Goal: Task Accomplishment & Management: Manage account settings

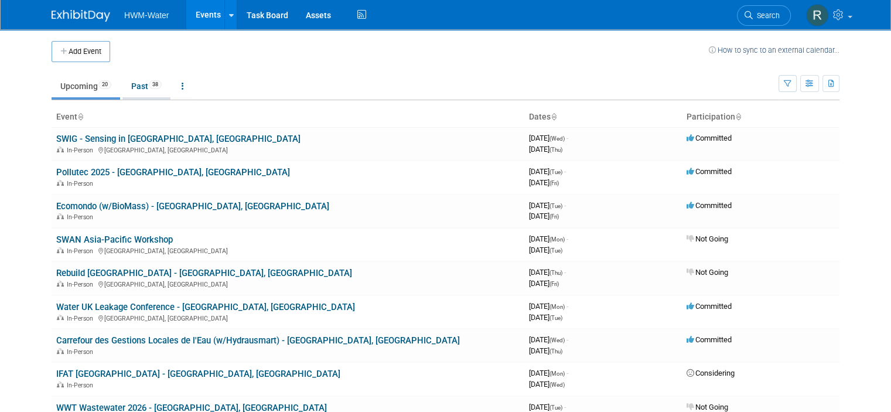
click at [128, 80] on link "Past 38" at bounding box center [146, 86] width 48 height 22
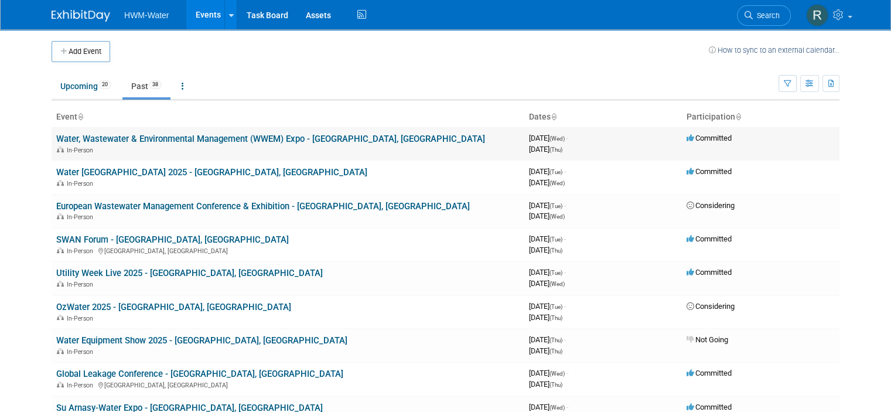
click at [144, 137] on link "Water, Wastewater & Environmental Management (WWEM) Expo - [GEOGRAPHIC_DATA], […" at bounding box center [270, 139] width 429 height 11
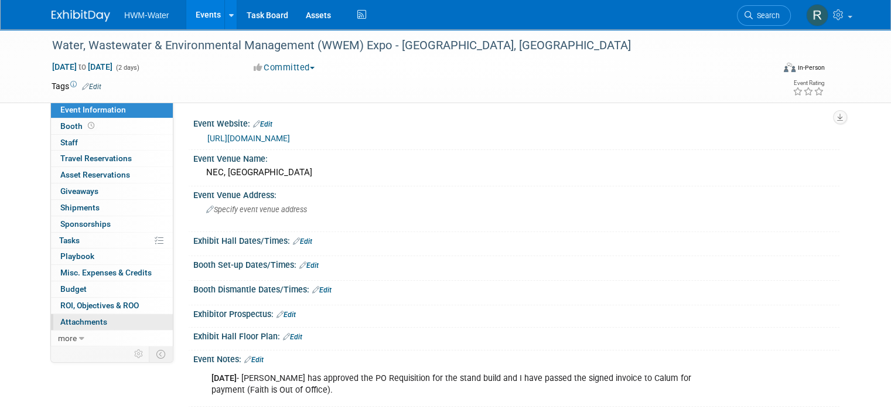
click at [88, 314] on link "0 Attachments 0" at bounding box center [112, 322] width 122 height 16
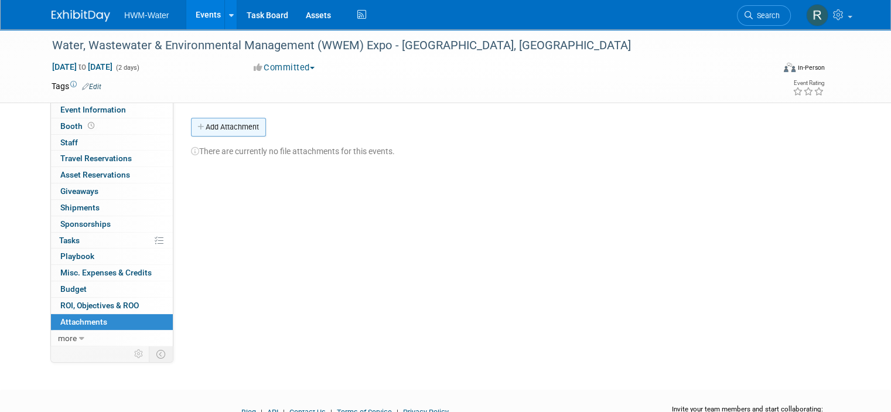
click at [234, 132] on button "Add Attachment" at bounding box center [228, 127] width 75 height 19
click at [405, 97] on div "Tags Edit Event Rating" at bounding box center [438, 89] width 791 height 21
